Goal: Navigation & Orientation: Find specific page/section

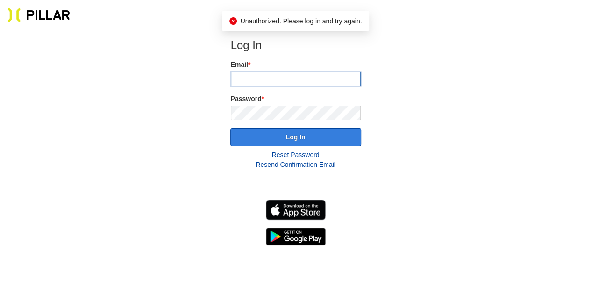
type input "[EMAIL_ADDRESS][DOMAIN_NAME]"
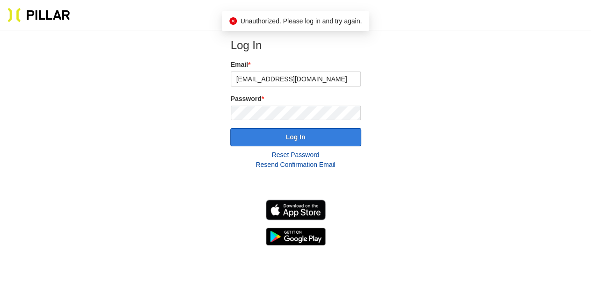
click at [299, 138] on button "Log In" at bounding box center [295, 137] width 131 height 18
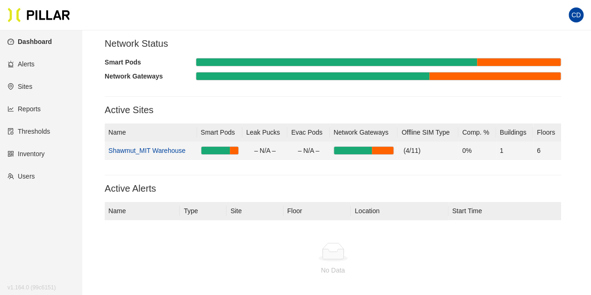
click at [151, 151] on link "Shawmut_MIT Warehouse" at bounding box center [146, 150] width 77 height 7
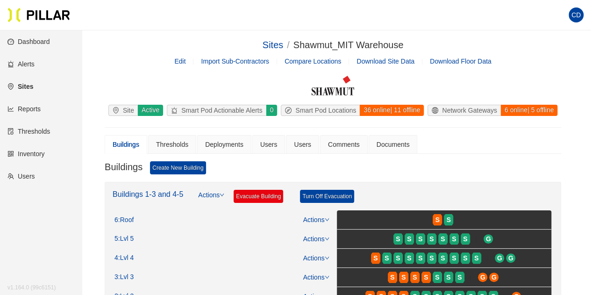
scroll to position [93, 0]
